Goal: Task Accomplishment & Management: Use online tool/utility

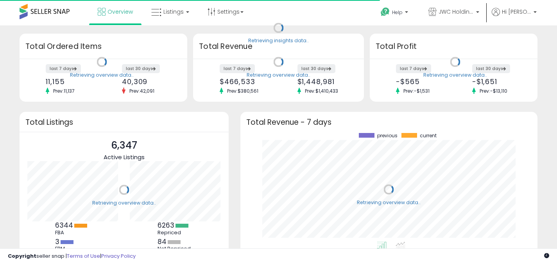
scroll to position [109, 281]
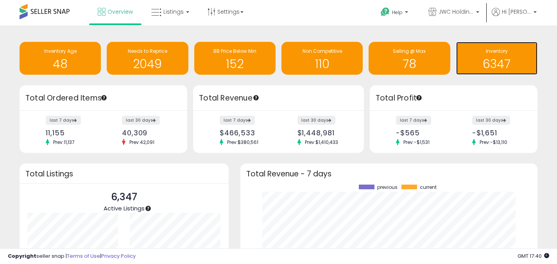
click at [495, 60] on h1 "6347" at bounding box center [496, 63] width 73 height 13
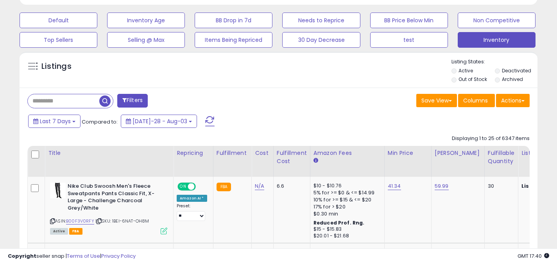
scroll to position [234, 0]
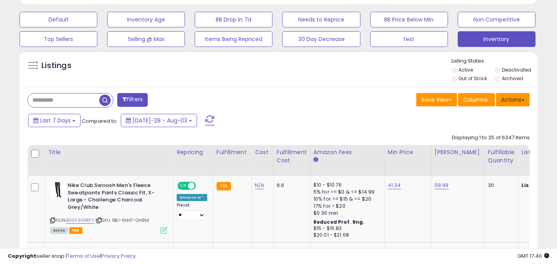
click at [516, 96] on button "Actions" at bounding box center [513, 99] width 34 height 13
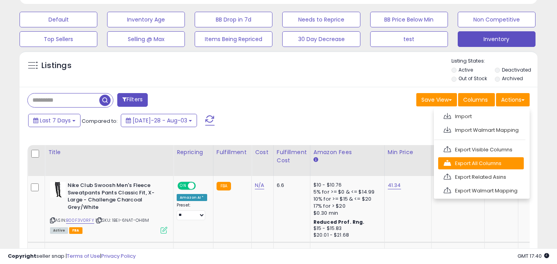
click at [484, 164] on link "Export All Columns" at bounding box center [481, 163] width 86 height 12
